Goal: Task Accomplishment & Management: Complete application form

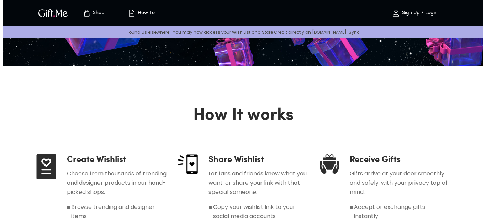
scroll to position [44, 0]
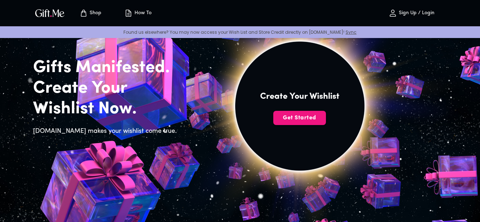
click at [296, 126] on img at bounding box center [300, 114] width 320 height 304
click at [312, 116] on span "Get Started" at bounding box center [299, 118] width 53 height 8
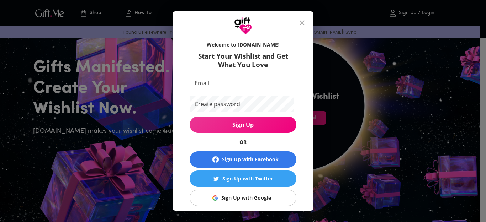
click at [249, 200] on div "Sign Up with Google" at bounding box center [246, 198] width 50 height 8
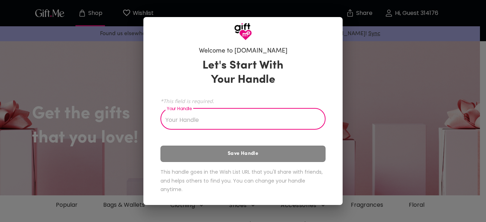
click at [230, 117] on input "Your Handle" at bounding box center [238, 120] width 157 height 20
type input "bal"
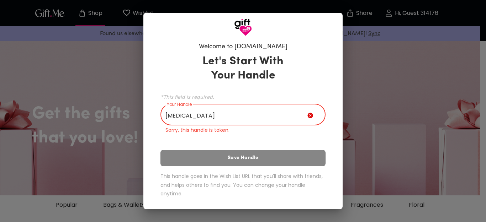
drag, startPoint x: 230, startPoint y: 117, endPoint x: 225, endPoint y: 114, distance: 5.7
click at [230, 116] on input "bal" at bounding box center [233, 116] width 147 height 20
drag, startPoint x: 182, startPoint y: 112, endPoint x: 137, endPoint y: 114, distance: 44.9
click at [137, 114] on div "Welcome to Gift.me Let's Start With Your Handle *This field is required. Your H…" at bounding box center [243, 111] width 486 height 222
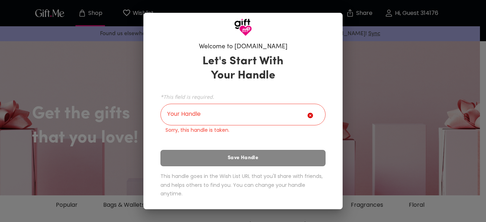
click at [311, 117] on icon at bounding box center [309, 115] width 5 height 5
click at [254, 160] on div "Let's Start With Your Handle *This field is required. Your Handle Your Handle S…" at bounding box center [242, 127] width 165 height 152
click at [233, 180] on h6 "This handle goes in the Wish List URL that you'll share with friends, and helps…" at bounding box center [242, 185] width 165 height 26
click at [103, 107] on div "Welcome to Gift.me Let's Start With Your Handle *This field is required. Your H…" at bounding box center [243, 111] width 486 height 222
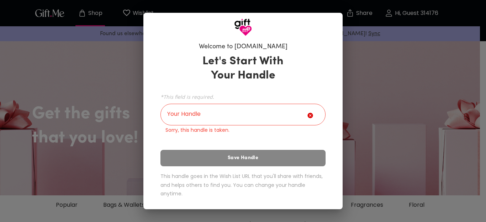
click at [195, 176] on h6 "This handle goes in the Wish List URL that you'll share with friends, and helps…" at bounding box center [242, 185] width 165 height 26
click at [191, 106] on input "Your Handle" at bounding box center [233, 116] width 147 height 20
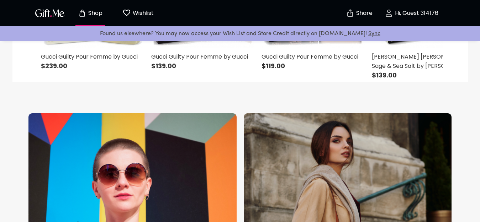
scroll to position [320, 0]
